Goal: Task Accomplishment & Management: Manage account settings

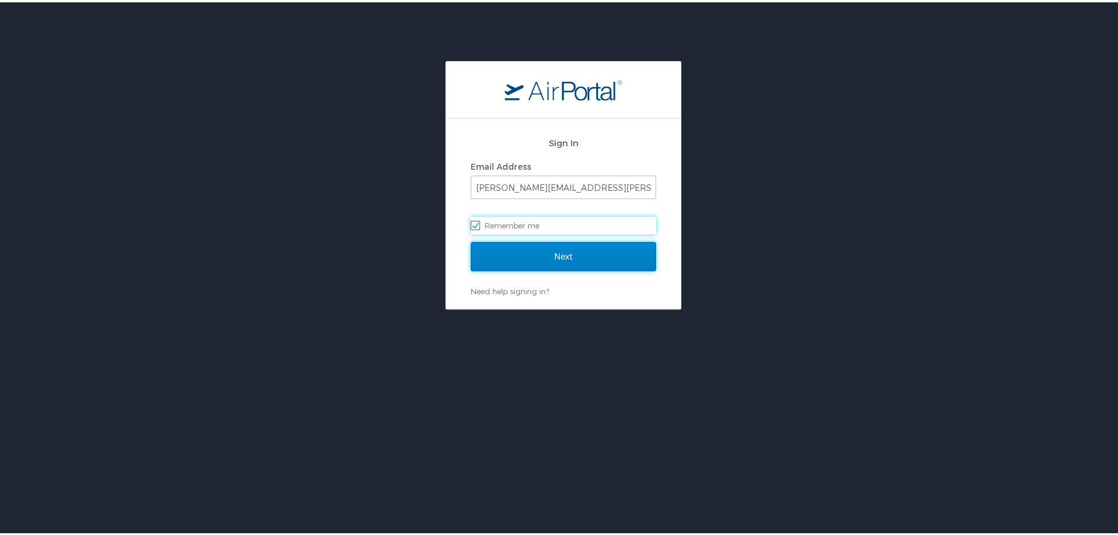
click at [564, 244] on input "Next" at bounding box center [563, 253] width 185 height 29
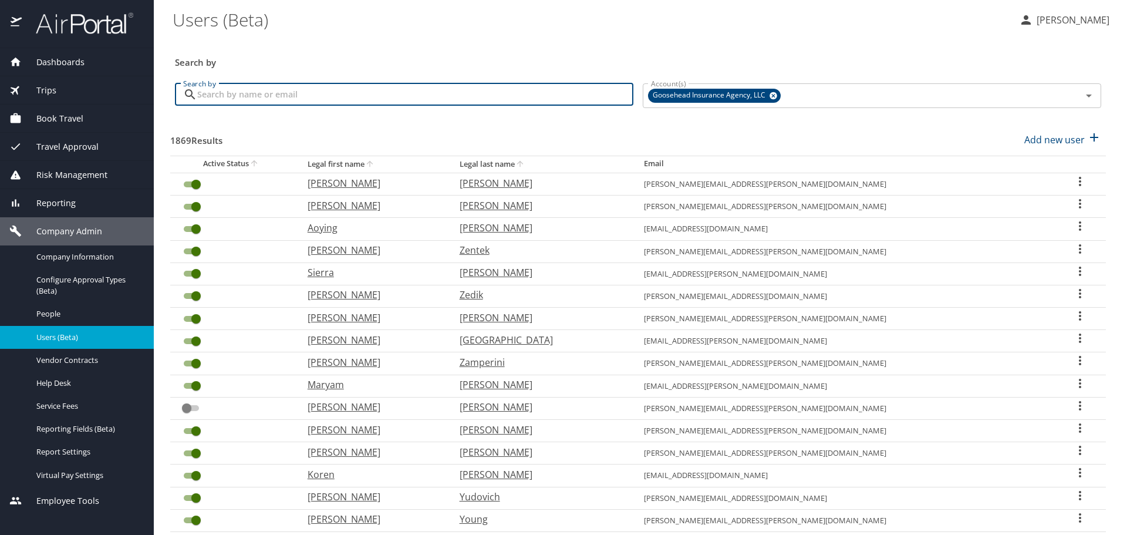
click at [438, 86] on input "Search by" at bounding box center [415, 94] width 436 height 22
paste input "[EMAIL_ADDRESS][DOMAIN_NAME]"
type input "[EMAIL_ADDRESS][DOMAIN_NAME]"
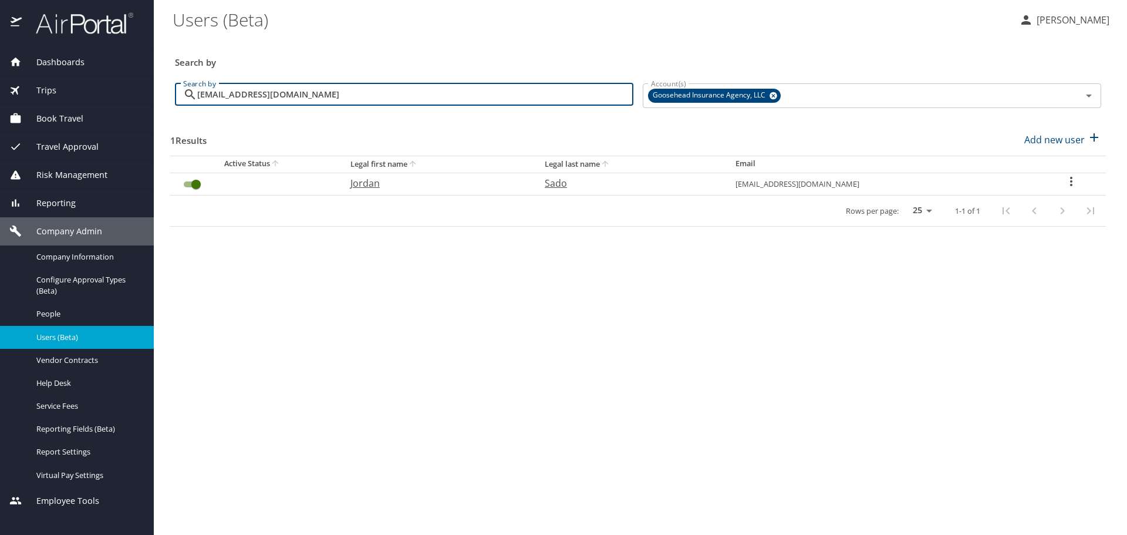
click at [190, 183] on input "User Search Table" at bounding box center [196, 184] width 42 height 14
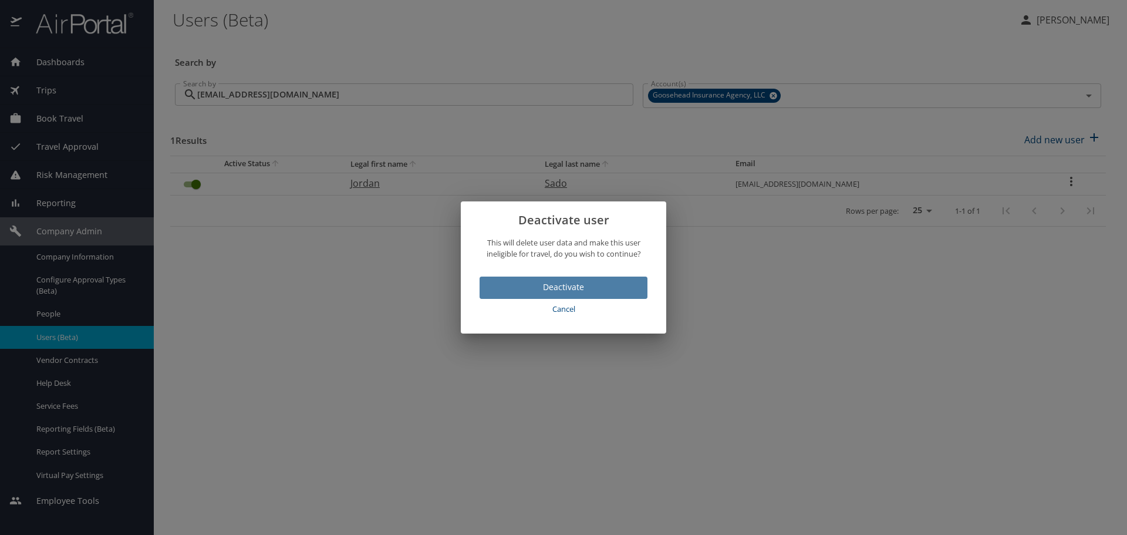
click at [551, 282] on span "Deactivate" at bounding box center [563, 287] width 149 height 15
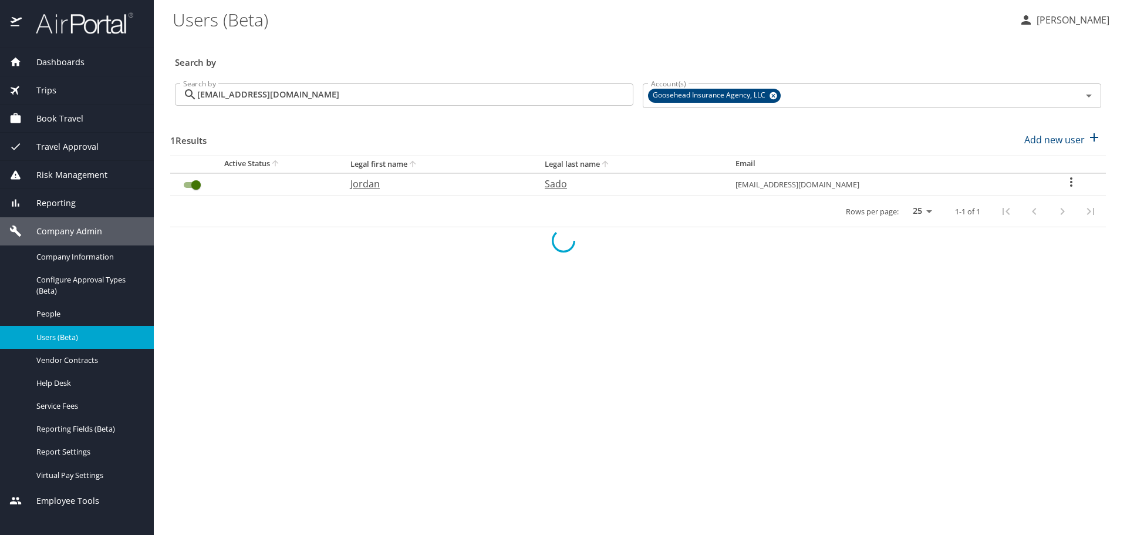
checkbox input "false"
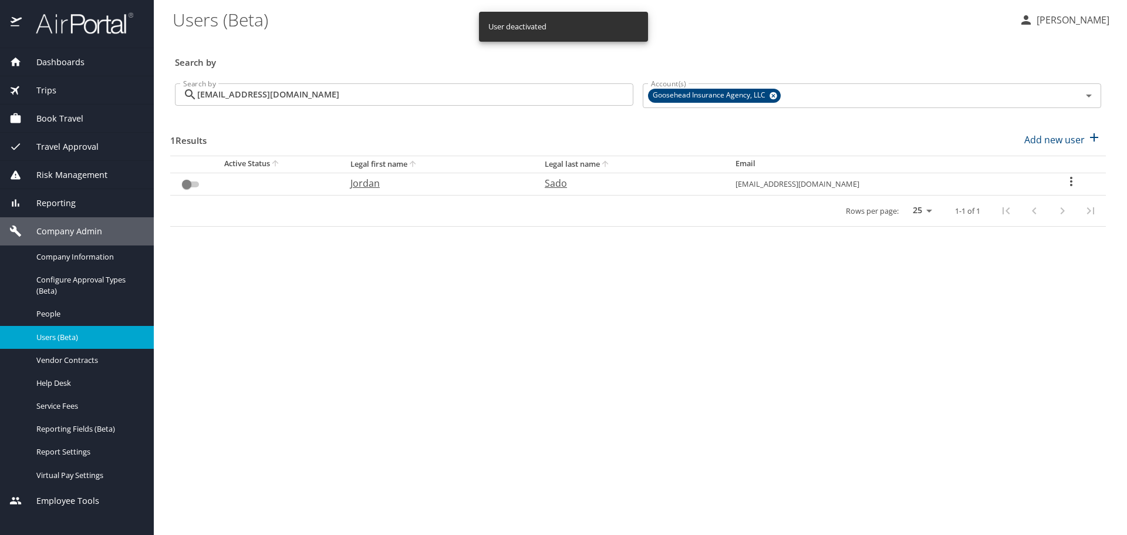
click at [468, 87] on input "[EMAIL_ADDRESS][DOMAIN_NAME]" at bounding box center [415, 94] width 436 height 22
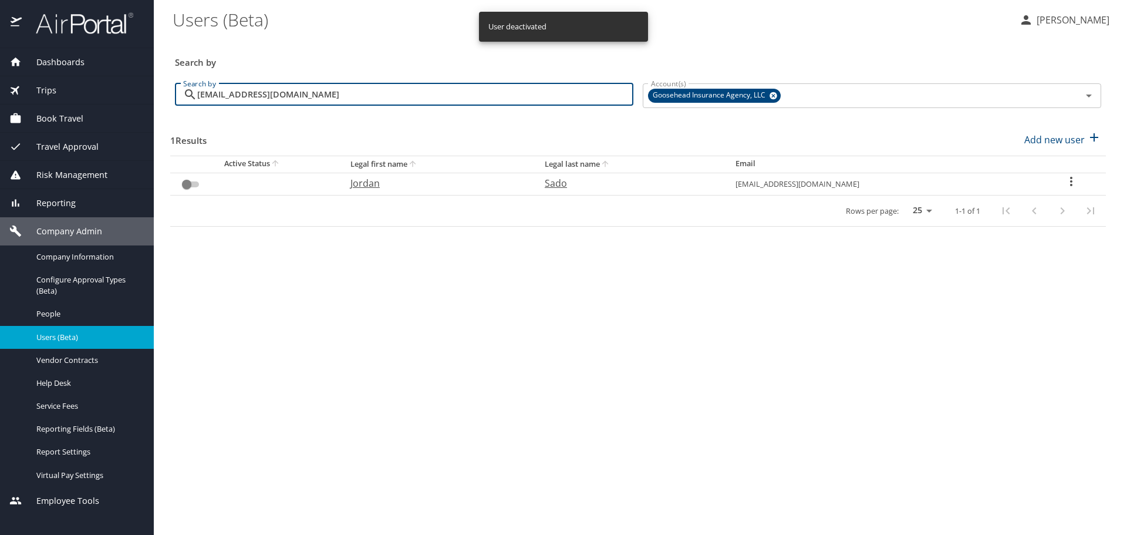
click at [468, 87] on input "[EMAIL_ADDRESS][DOMAIN_NAME]" at bounding box center [415, 94] width 436 height 22
paste input "[PERSON_NAME].[PERSON_NAME]"
type input "[PERSON_NAME][EMAIL_ADDRESS][PERSON_NAME][DOMAIN_NAME]"
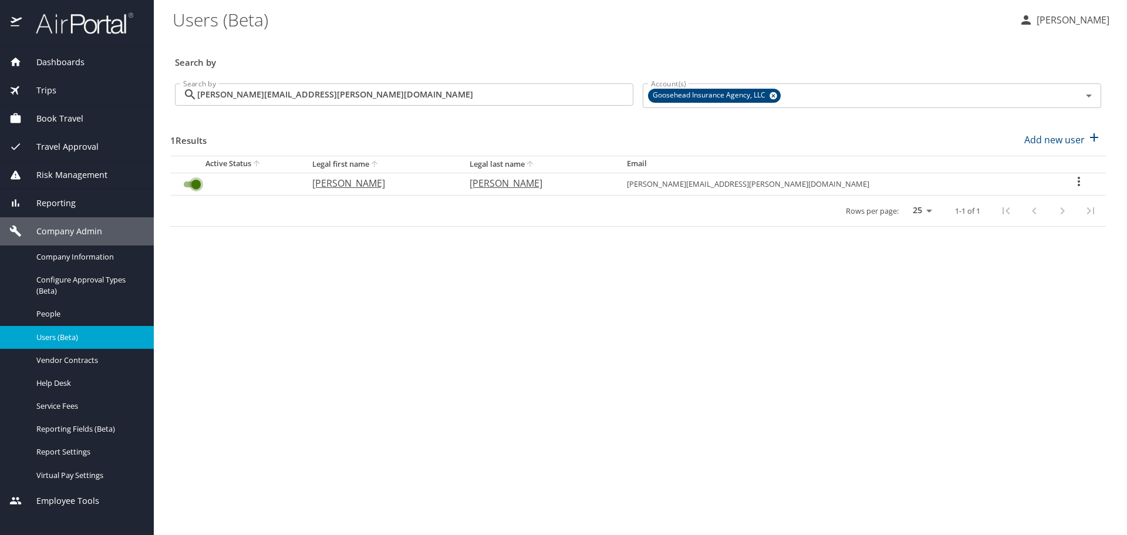
click at [197, 181] on input "User Search Table" at bounding box center [196, 184] width 42 height 14
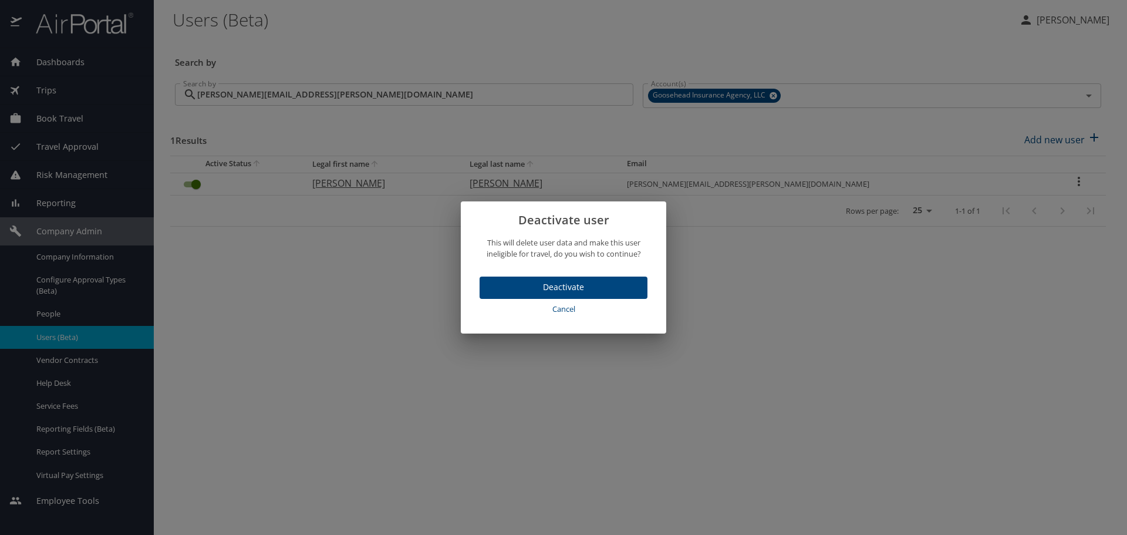
click at [578, 291] on span "Deactivate" at bounding box center [563, 287] width 149 height 15
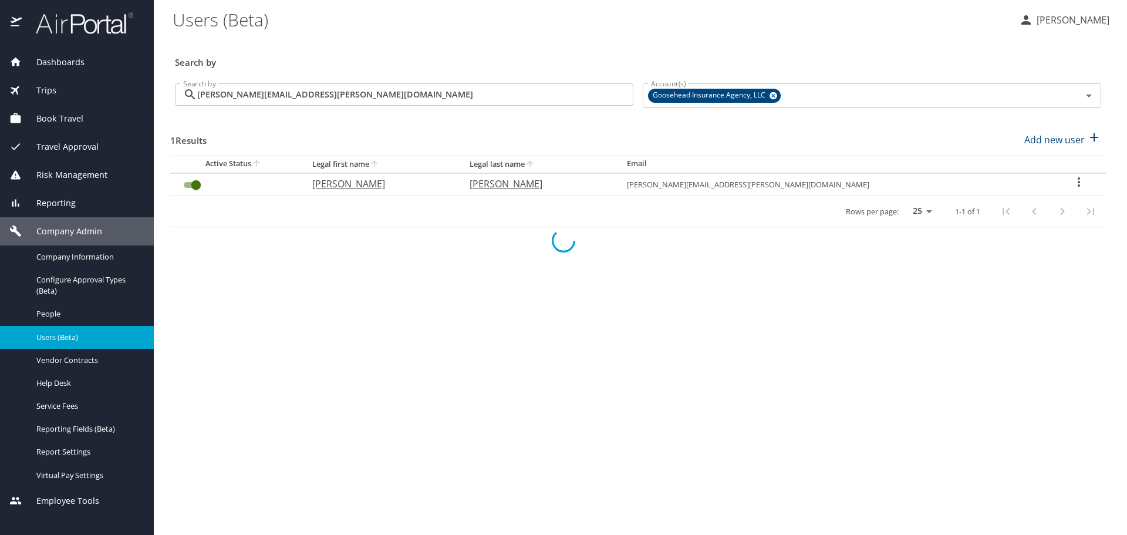
checkbox input "false"
